Goal: Task Accomplishment & Management: Complete application form

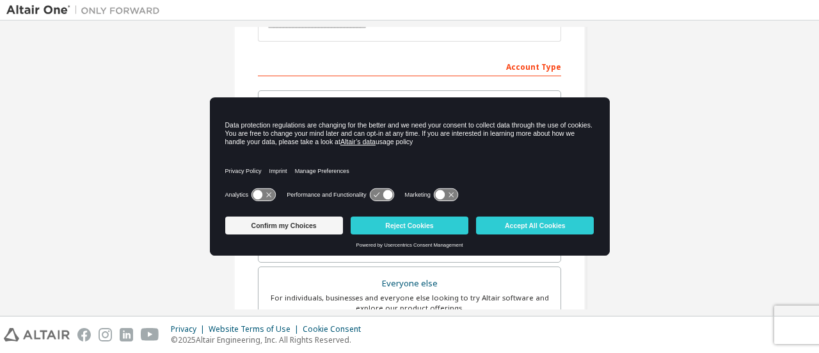
scroll to position [188, 0]
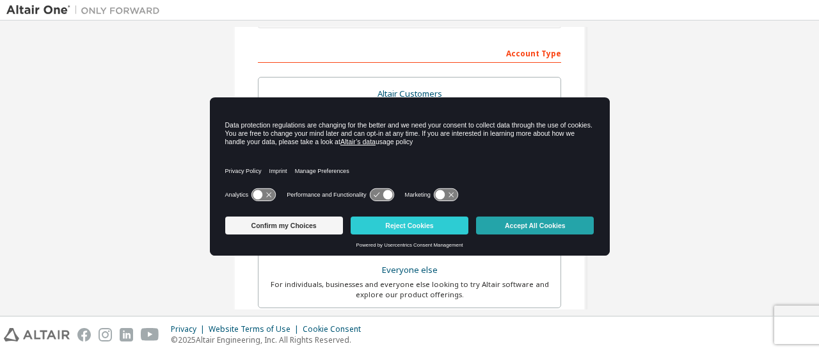
click at [534, 227] on button "Accept All Cookies" at bounding box center [535, 225] width 118 height 18
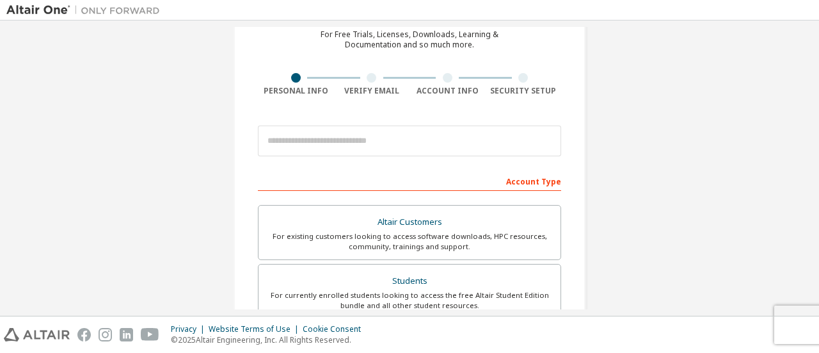
scroll to position [0, 0]
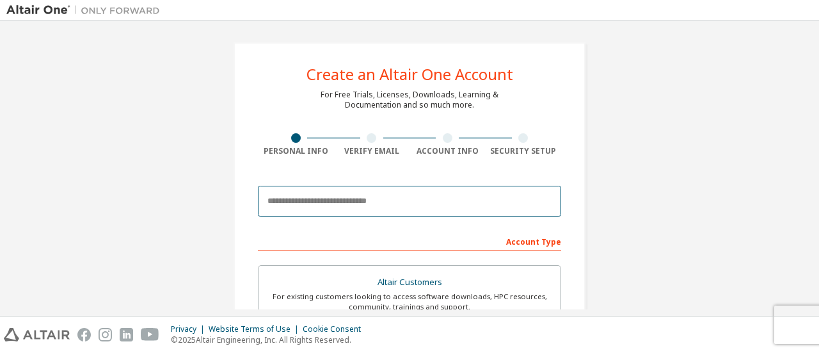
click at [321, 203] on input "email" at bounding box center [409, 201] width 303 height 31
type input "**********"
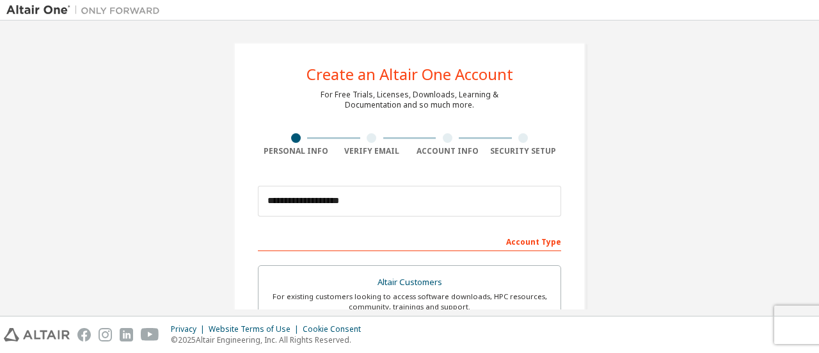
type input "*******"
type input "*****"
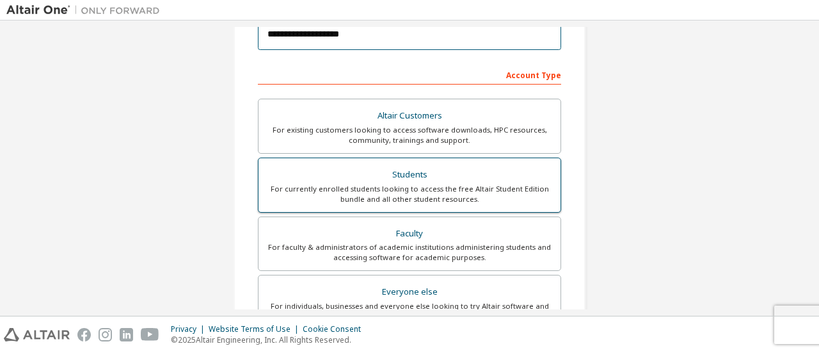
scroll to position [163, 0]
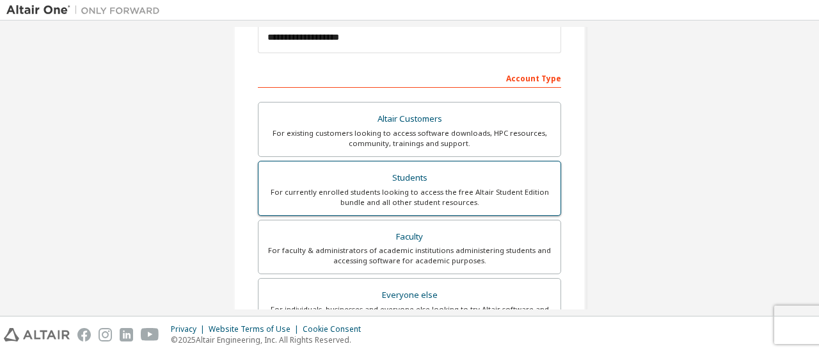
click at [389, 197] on div "For currently enrolled students looking to access the free Altair Student Editi…" at bounding box center [409, 197] width 287 height 20
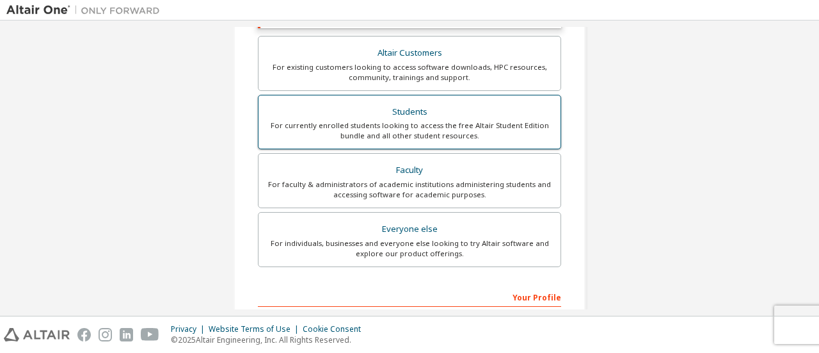
scroll to position [273, 0]
click at [400, 131] on div "For currently enrolled students looking to access the free Altair Student Editi…" at bounding box center [409, 130] width 287 height 20
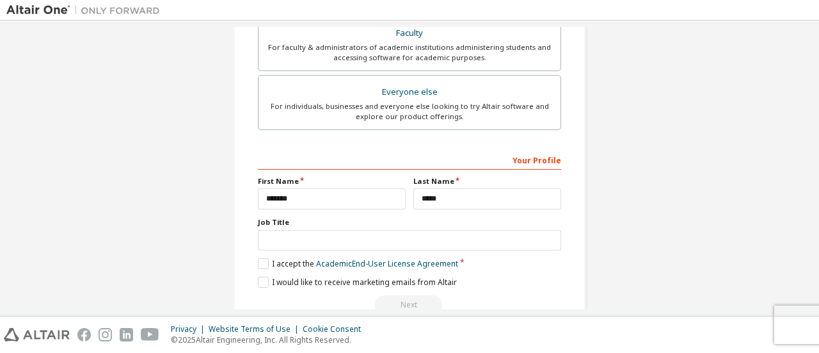
scroll to position [436, 0]
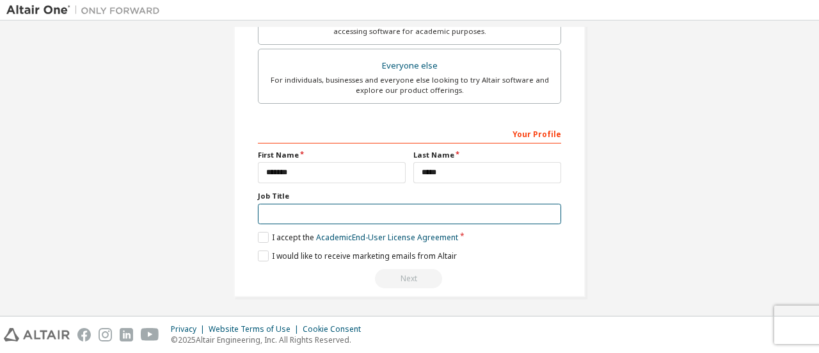
click at [292, 211] on input "text" at bounding box center [409, 214] width 303 height 21
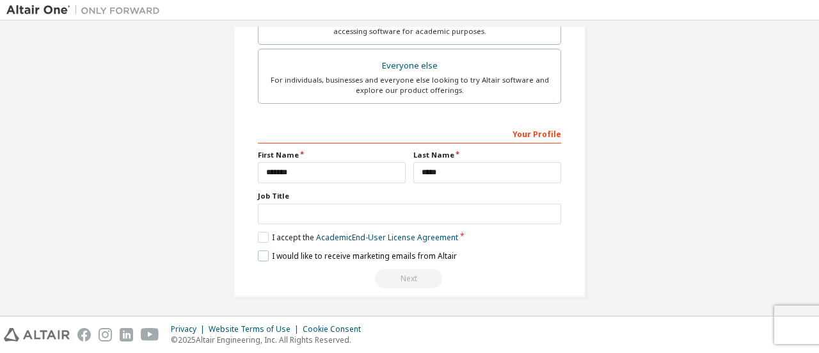
click at [264, 252] on label "I would like to receive marketing emails from Altair" at bounding box center [357, 255] width 199 height 11
click at [262, 234] on label "I accept the Academic End-User License Agreement" at bounding box center [358, 237] width 200 height 11
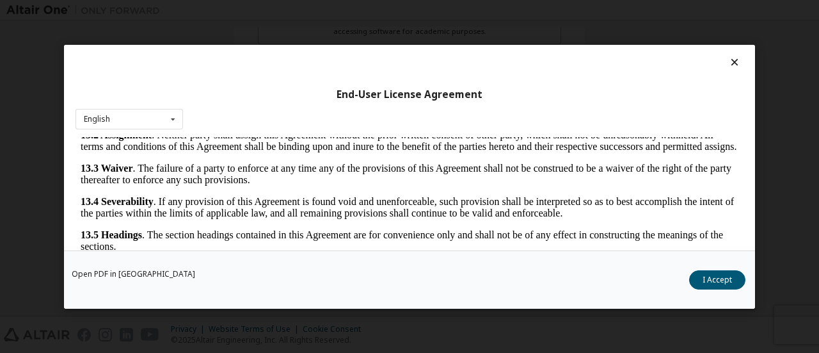
scroll to position [60, 0]
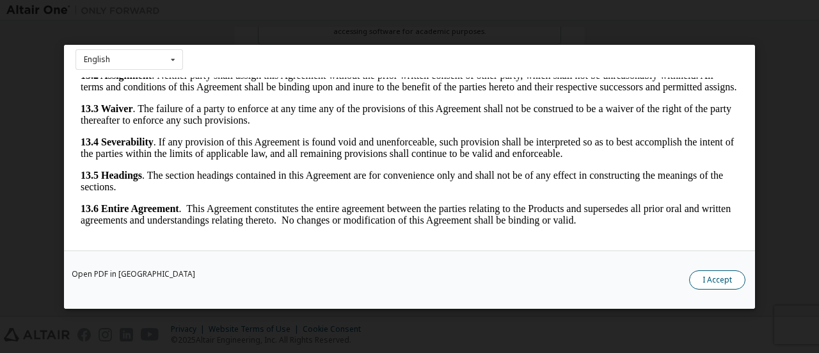
click at [710, 282] on button "I Accept" at bounding box center [717, 278] width 56 height 19
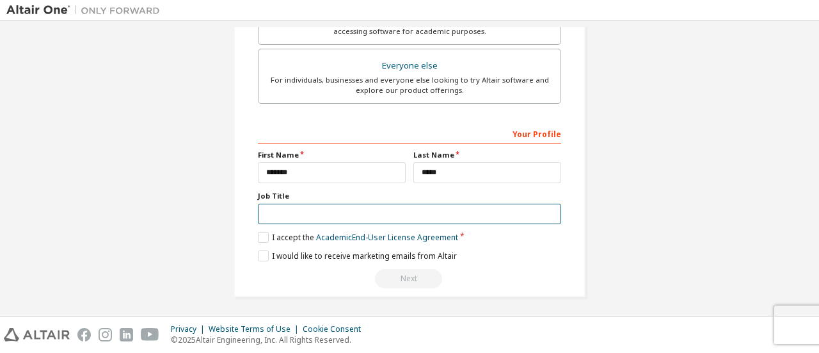
click at [355, 209] on input "text" at bounding box center [409, 214] width 303 height 21
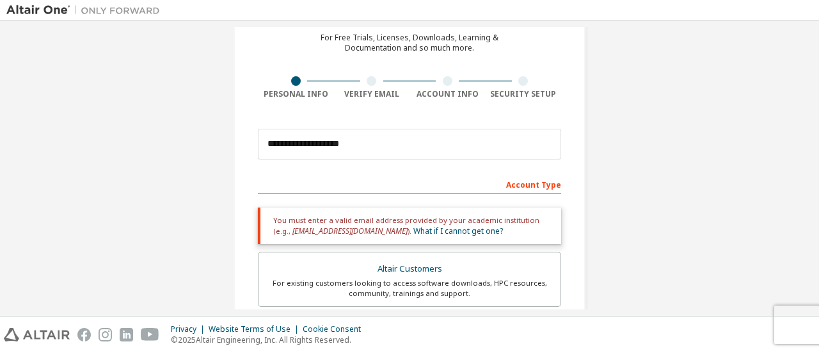
scroll to position [53, 0]
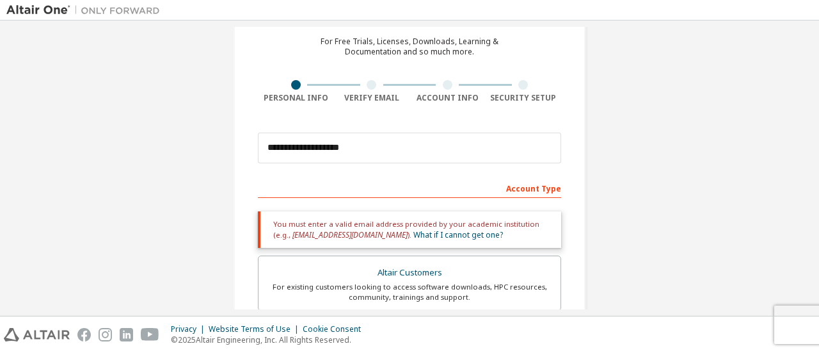
click at [369, 85] on div at bounding box center [372, 85] width 10 height 10
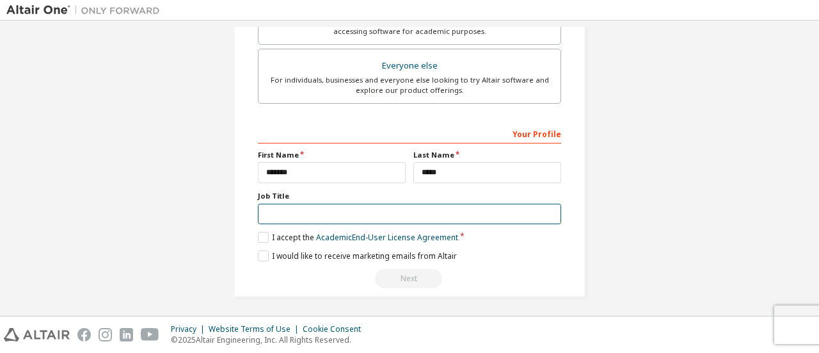
click at [319, 212] on input "text" at bounding box center [409, 214] width 303 height 21
type input "*******"
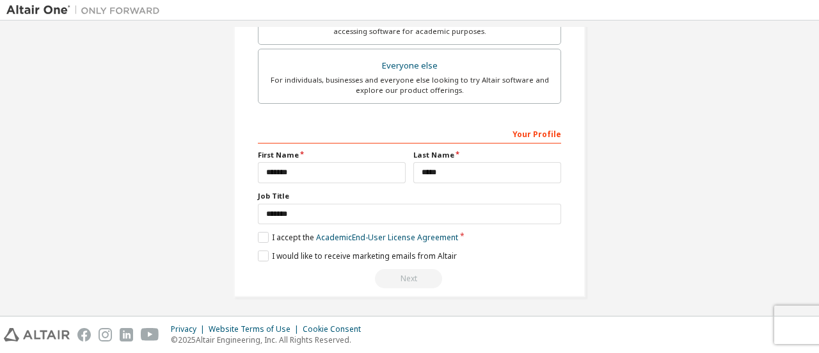
click at [399, 273] on div "Next" at bounding box center [409, 278] width 303 height 19
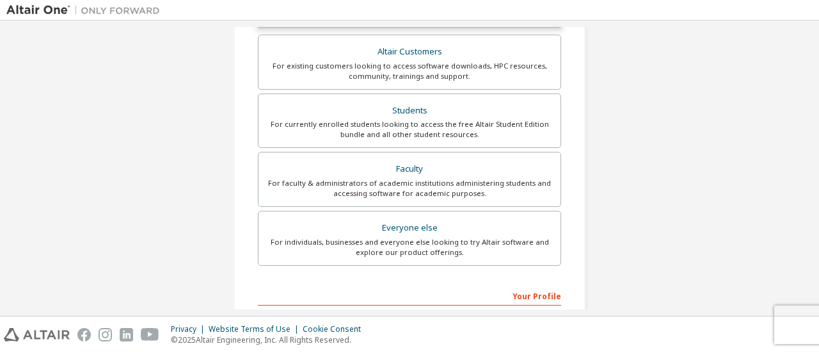
scroll to position [269, 0]
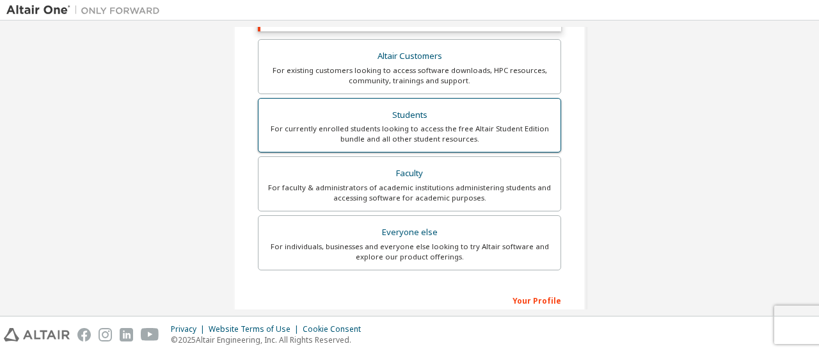
click at [399, 140] on div "For currently enrolled students looking to access the free Altair Student Editi…" at bounding box center [409, 134] width 287 height 20
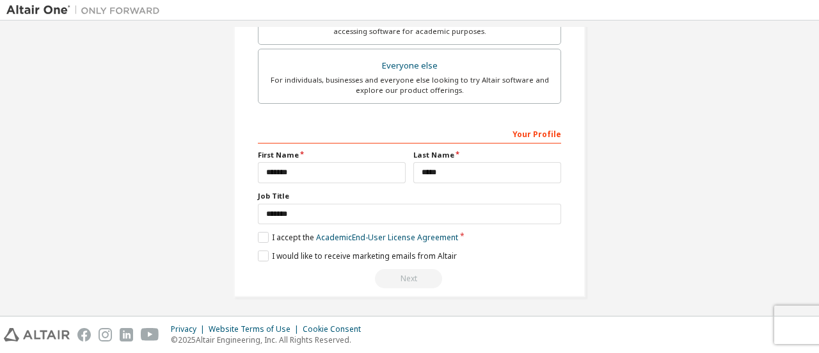
click at [403, 278] on div "Next" at bounding box center [409, 278] width 303 height 19
click at [259, 236] on label "I accept the Academic End-User License Agreement" at bounding box center [358, 237] width 200 height 11
click at [260, 250] on label "I would like to receive marketing emails from Altair" at bounding box center [357, 255] width 199 height 11
click at [260, 232] on label "I accept the Academic End-User License Agreement" at bounding box center [358, 237] width 200 height 11
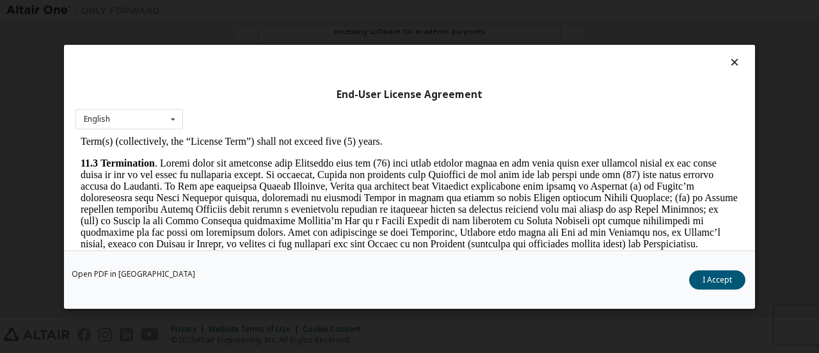
scroll to position [2149, 0]
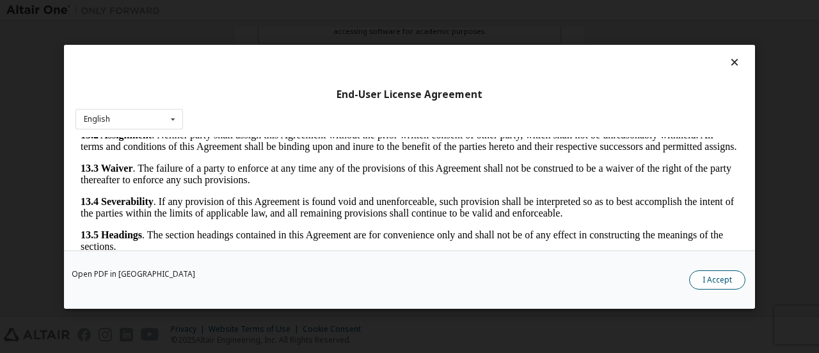
click at [707, 275] on button "I Accept" at bounding box center [717, 278] width 56 height 19
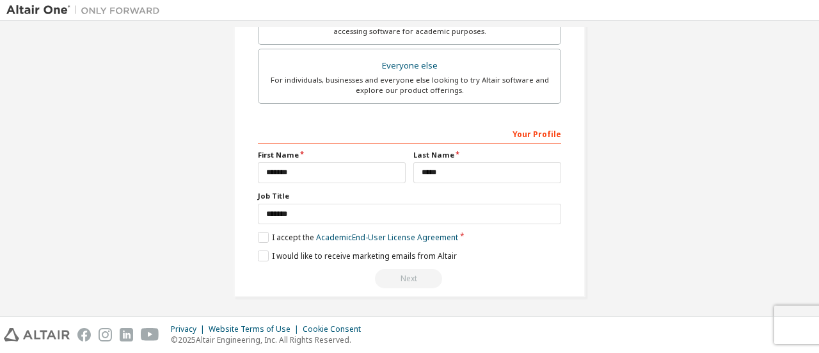
click at [417, 269] on div "Next" at bounding box center [409, 278] width 303 height 19
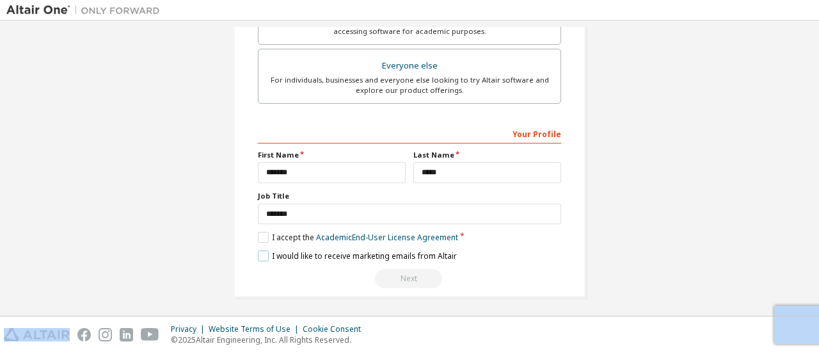
click at [258, 252] on label "I would like to receive marketing emails from Altair" at bounding box center [357, 255] width 199 height 11
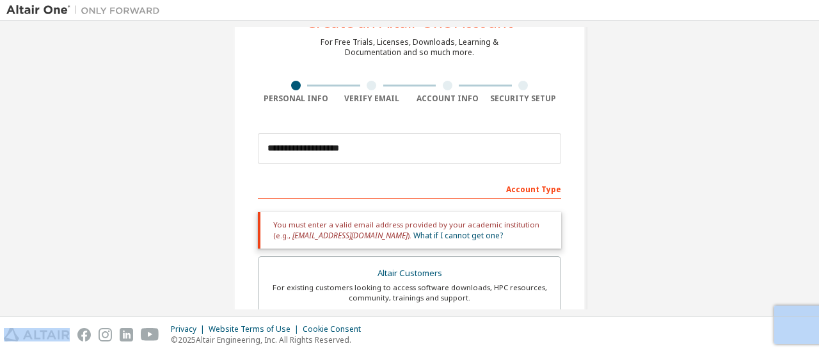
scroll to position [0, 0]
